Goal: Answer question/provide support

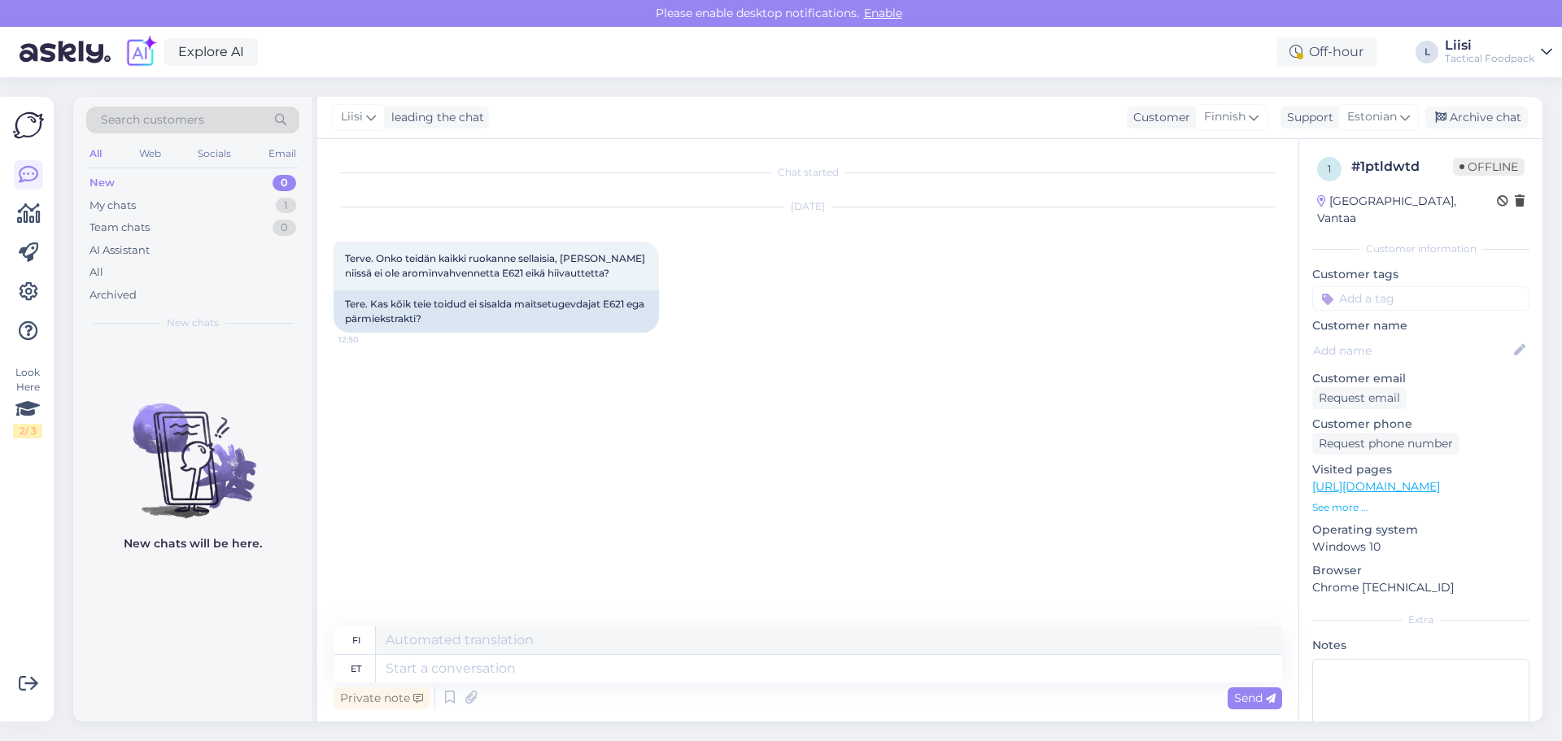
click at [752, 359] on div "Chat started [DATE] Terve. Onko teidän kaikki ruokanne sellaisia, [PERSON_NAME]…" at bounding box center [815, 383] width 963 height 456
drag, startPoint x: 609, startPoint y: 303, endPoint x: 631, endPoint y: 306, distance: 22.1
click at [631, 306] on div "Tere. Kas kõik teie toidud ei sisalda maitsetugevdajat E621 ega pärmiekstrakti?" at bounding box center [496, 311] width 325 height 42
copy div "E621"
click at [689, 413] on div "Chat started [DATE] Terve. Onko teidän kaikki ruokanne sellaisia, [PERSON_NAME]…" at bounding box center [815, 383] width 963 height 456
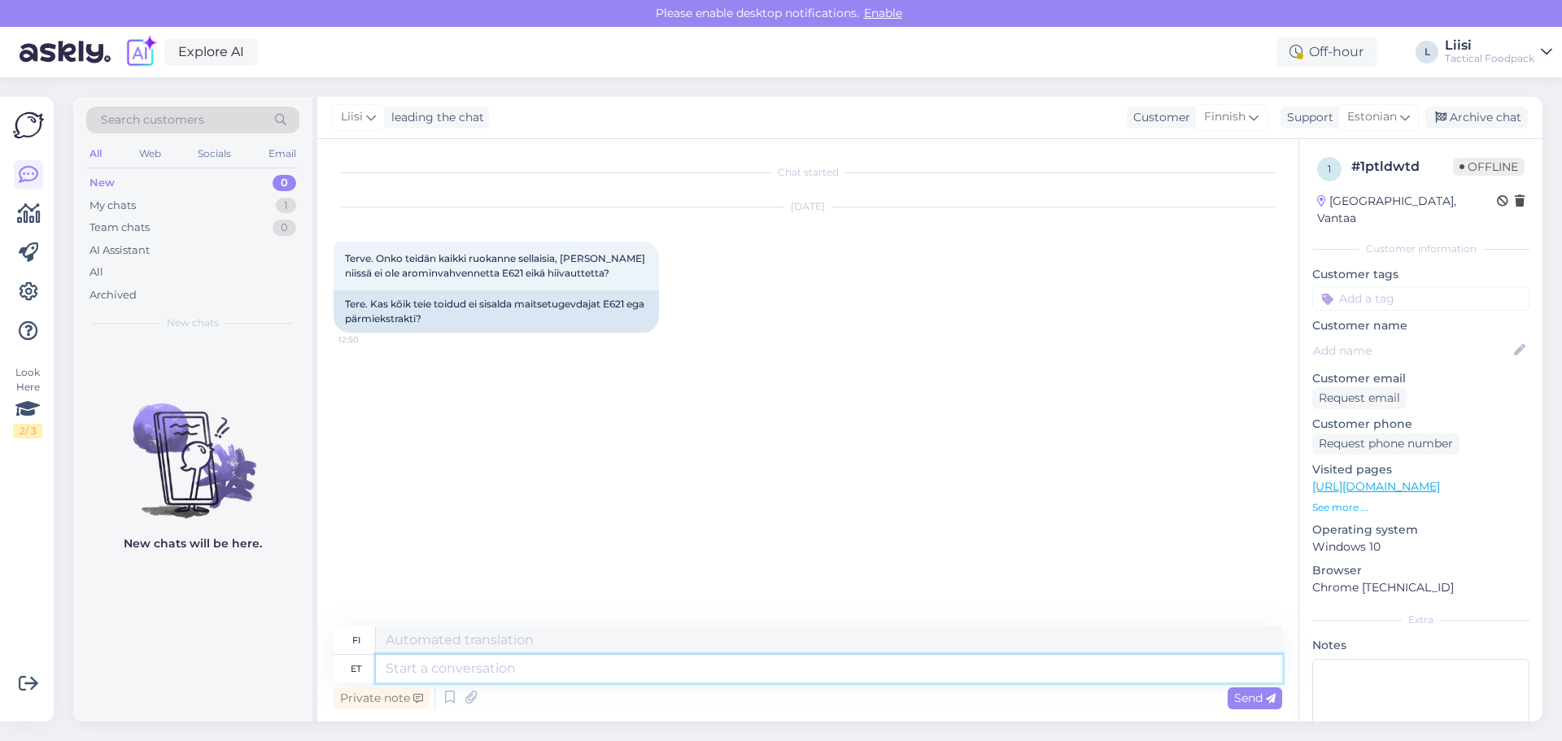
click at [435, 661] on textarea at bounding box center [829, 669] width 906 height 28
type textarea "H"
paste textarea "mingeid säilitusaineid ega lisaaineid."
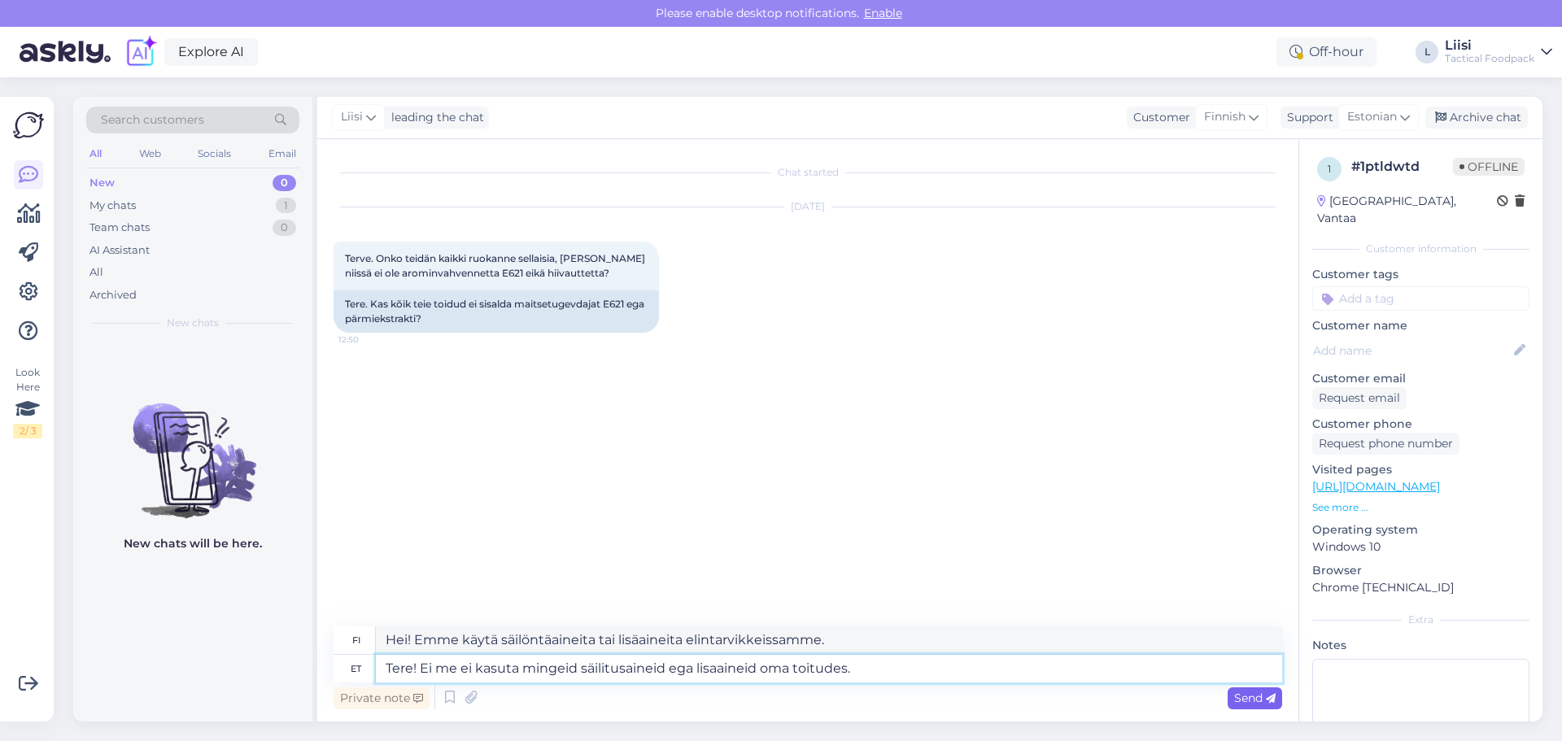
type textarea "Tere! Ei me ei kasuta mingeid säilitusaineid ega lisaaineid oma toitudes."
click at [1254, 694] on span "Send" at bounding box center [1254, 698] width 41 height 15
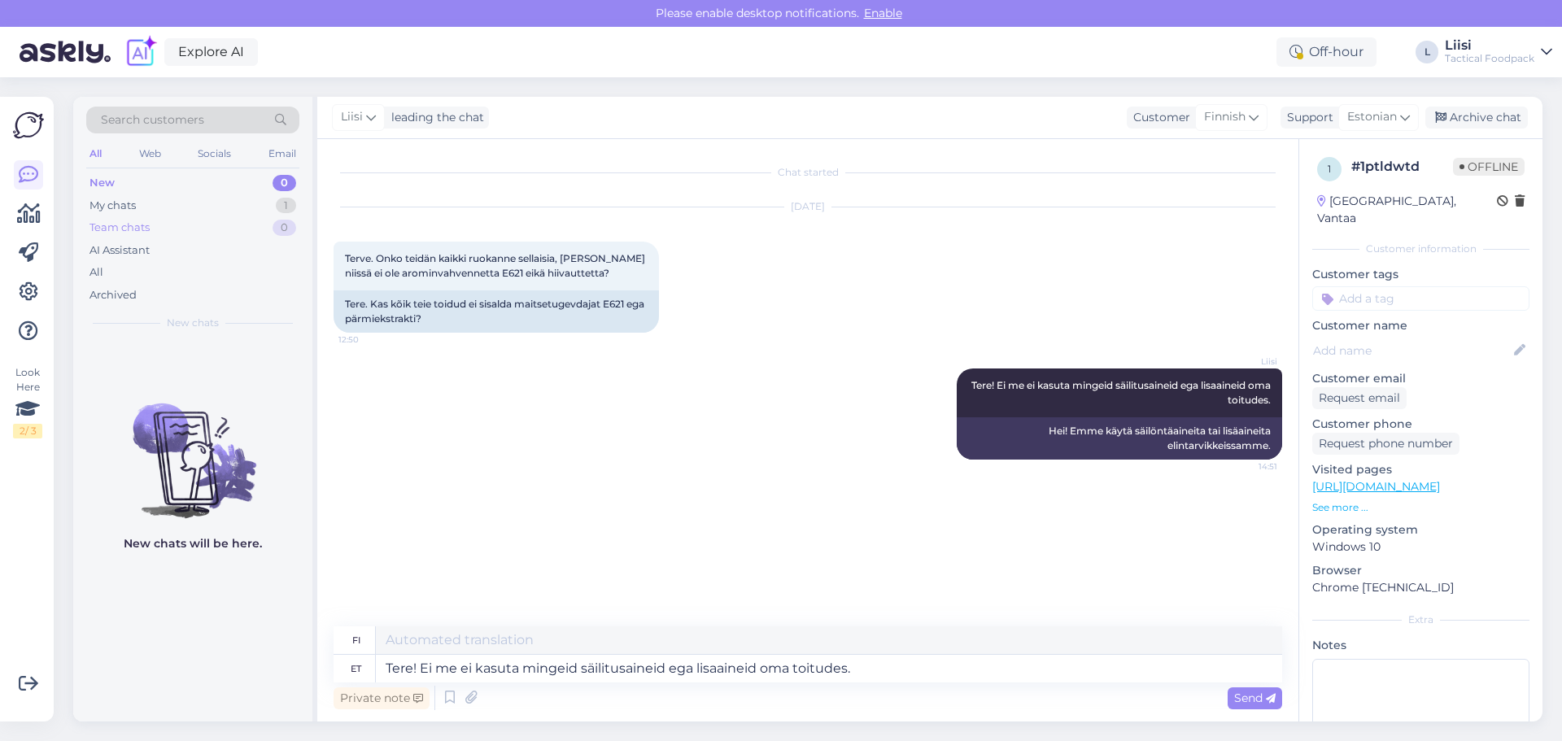
click at [177, 226] on div "Team chats 0" at bounding box center [192, 227] width 213 height 23
click at [172, 196] on div "My chats 1" at bounding box center [192, 205] width 213 height 23
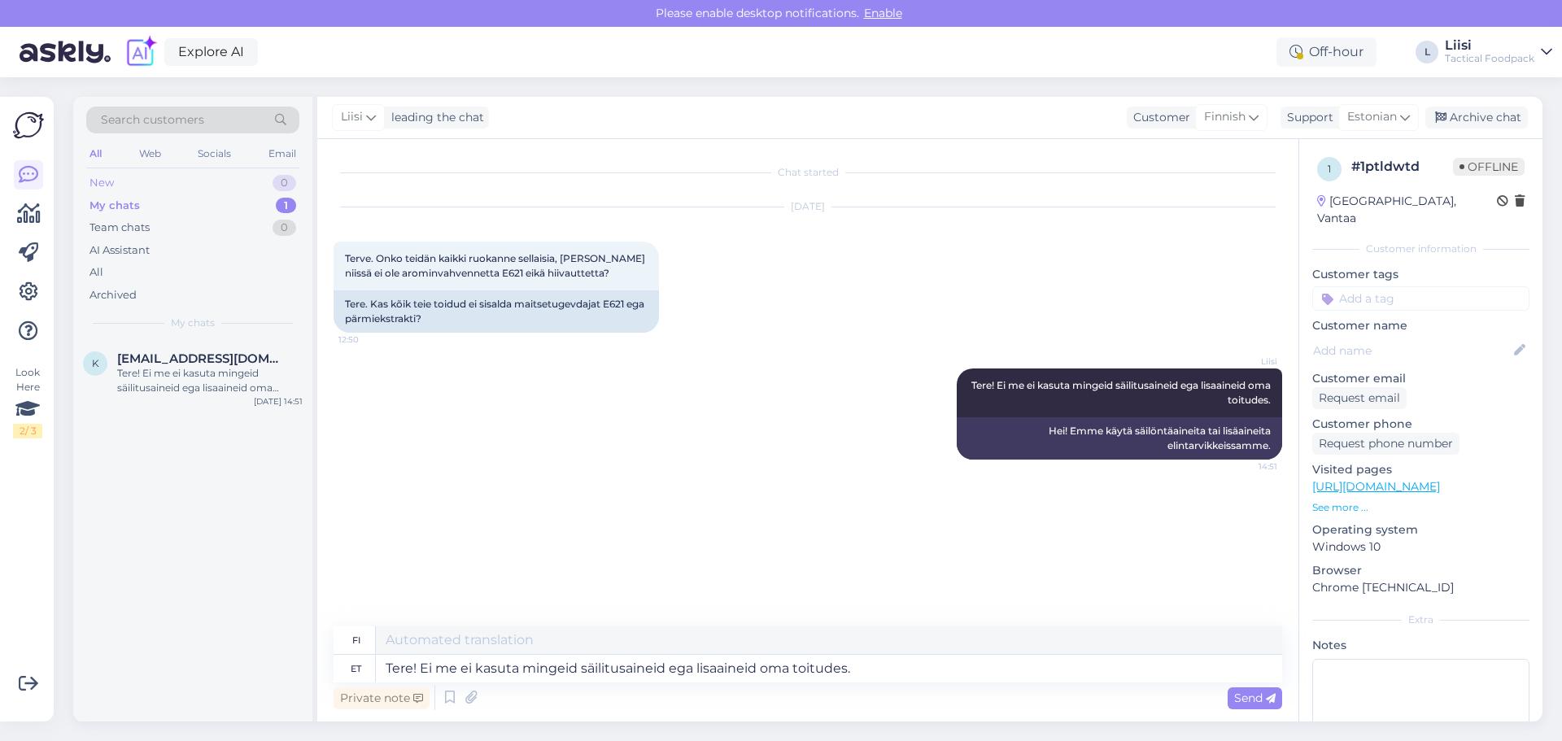
click at [150, 181] on div "New 0" at bounding box center [192, 183] width 213 height 23
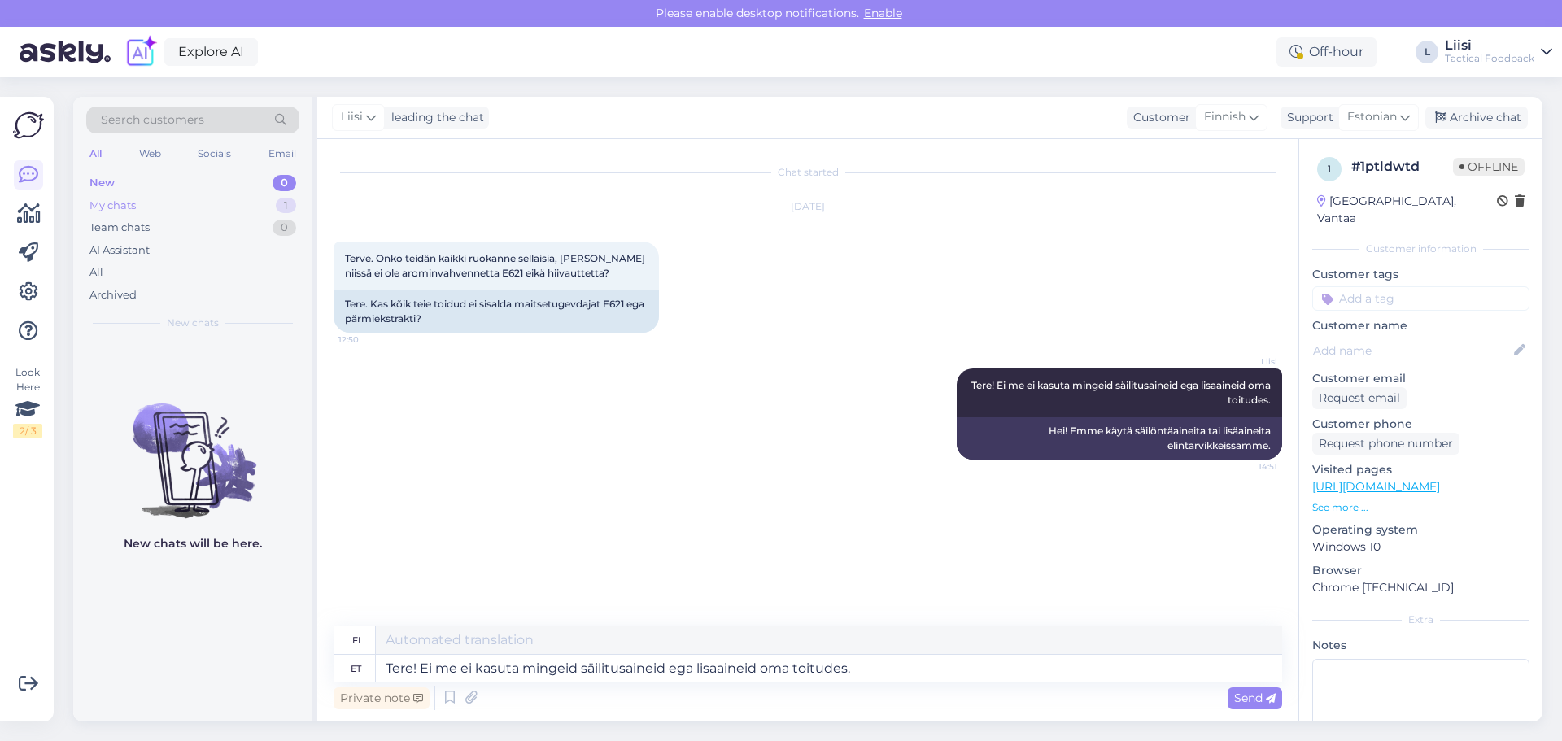
click at [138, 203] on div "My chats 1" at bounding box center [192, 205] width 213 height 23
